Goal: Information Seeking & Learning: Learn about a topic

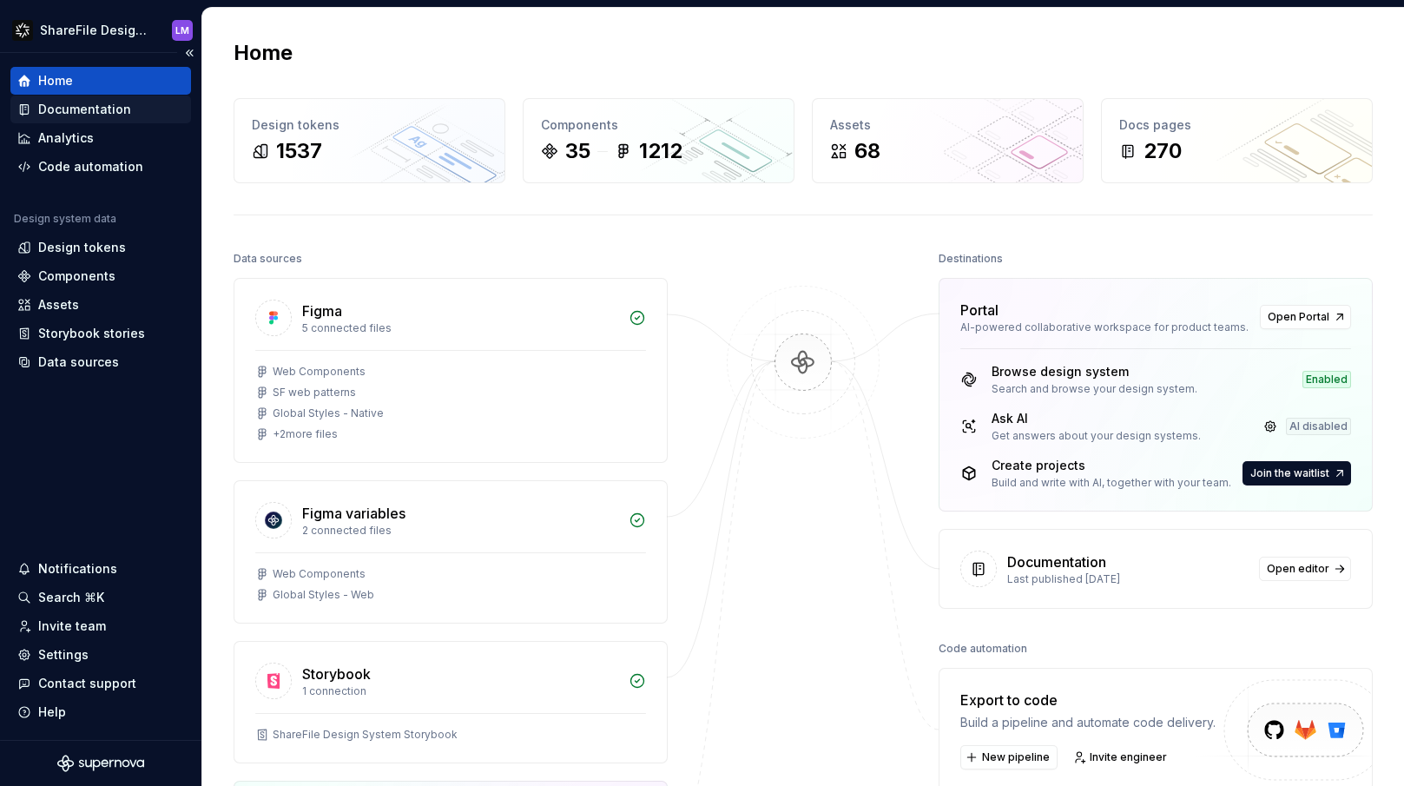
click at [85, 107] on div "Documentation" at bounding box center [84, 109] width 93 height 17
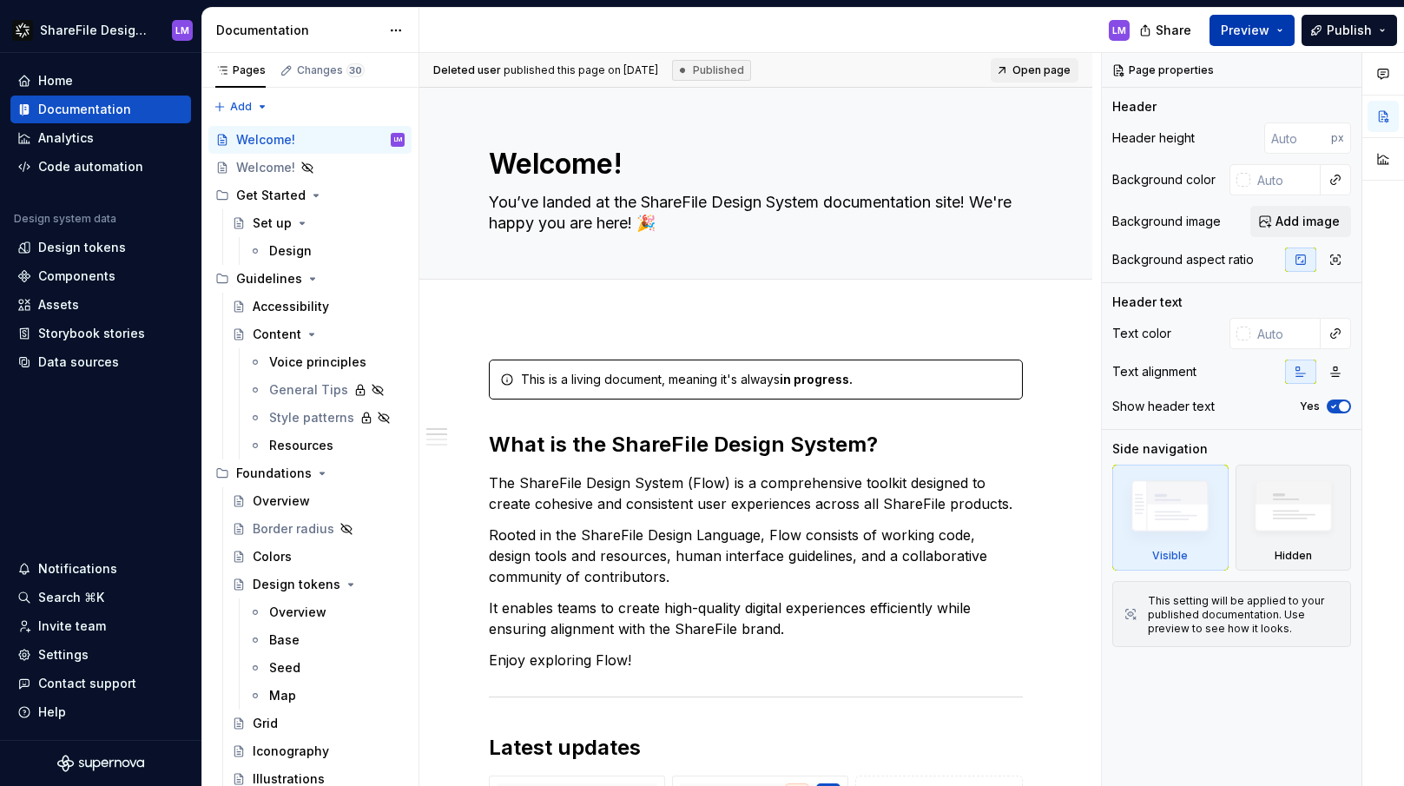
click at [1285, 30] on button "Preview" at bounding box center [1251, 30] width 85 height 31
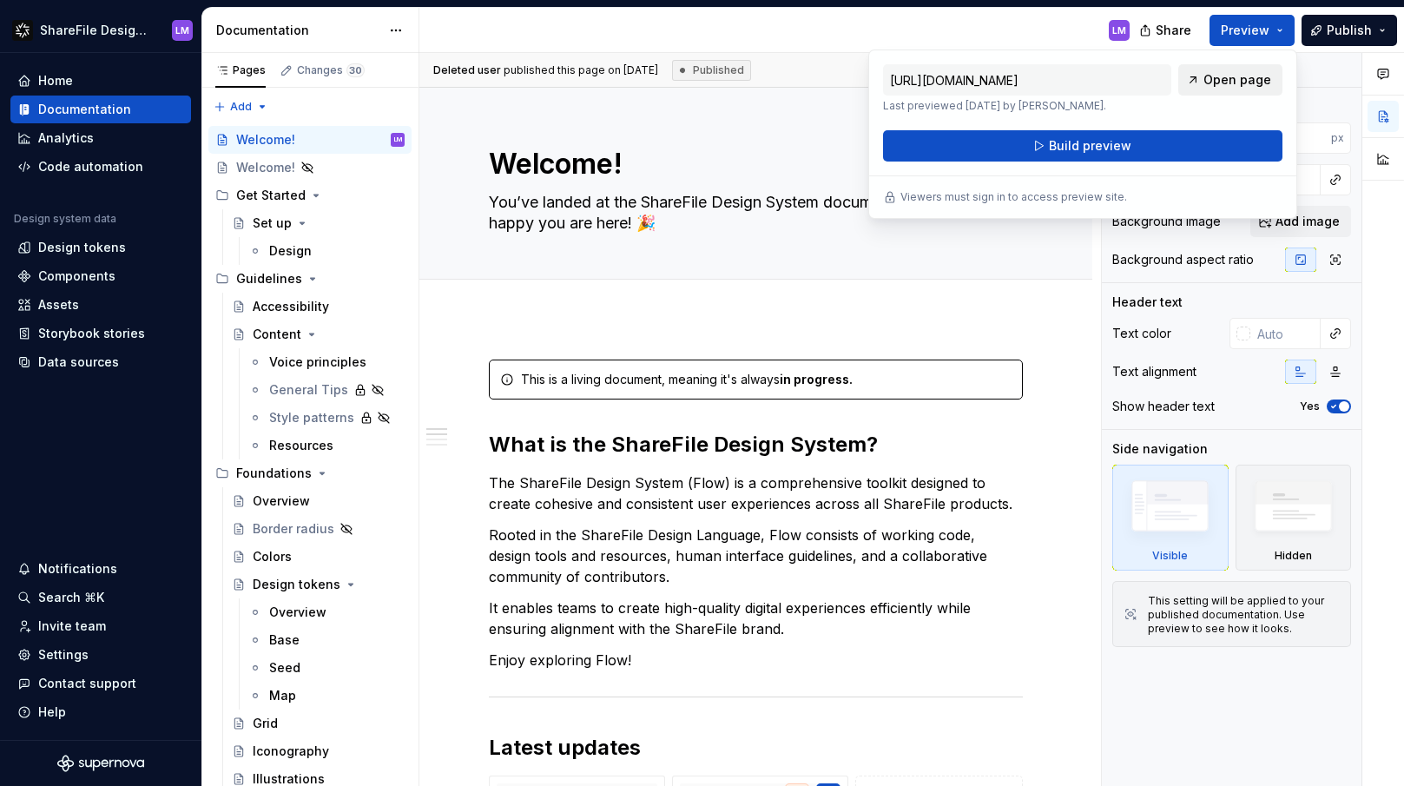
click at [1234, 77] on span "Open page" at bounding box center [1237, 79] width 68 height 17
type textarea "*"
